Goal: Task Accomplishment & Management: Manage account settings

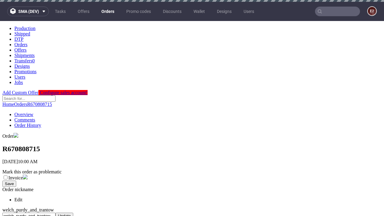
scroll to position [316, 0]
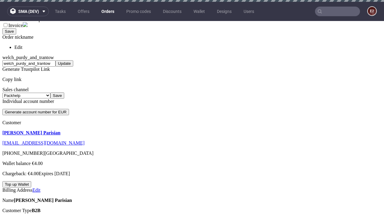
scroll to position [2, 0]
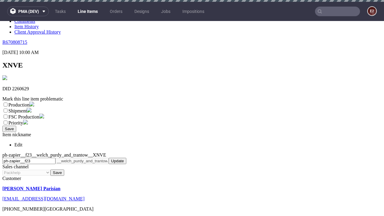
scroll to position [2, 0]
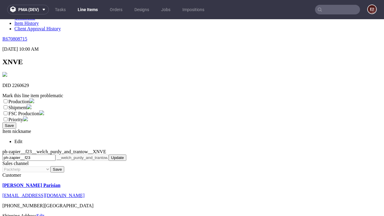
select select "dtp_ca_needed"
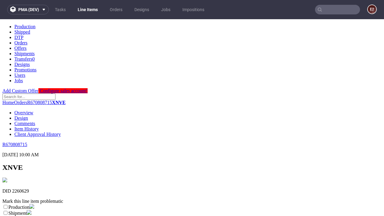
scroll to position [0, 0]
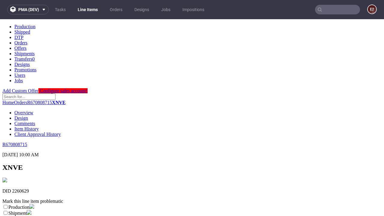
checkbox input "true"
